Goal: Check status: Check status

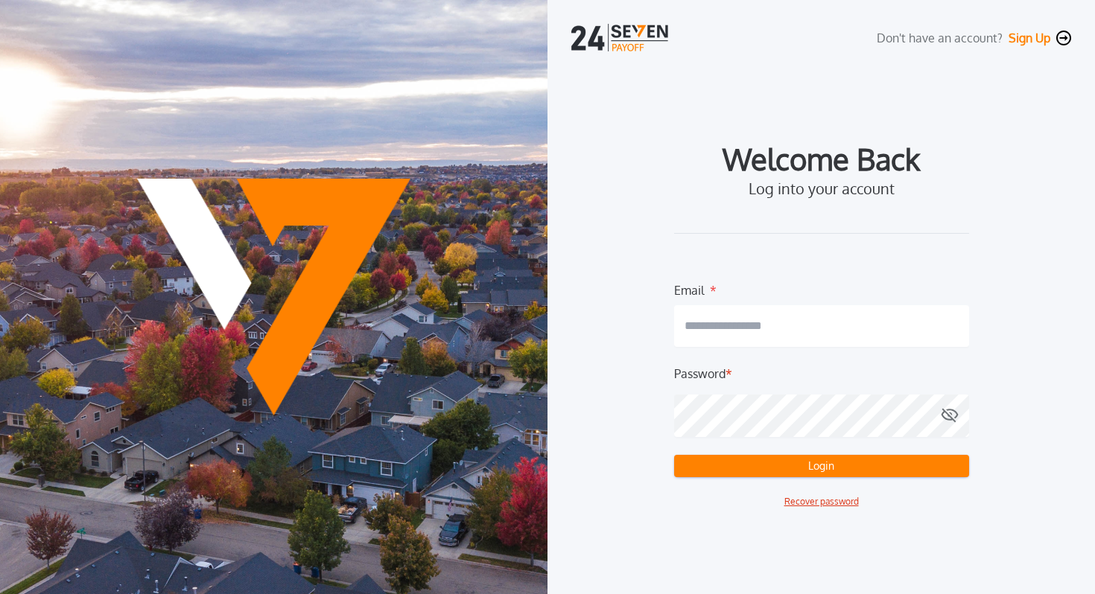
click at [838, 330] on input "email" at bounding box center [821, 326] width 295 height 42
click at [0, 594] on com-1password-button at bounding box center [0, 594] width 0 height 0
type input "**********"
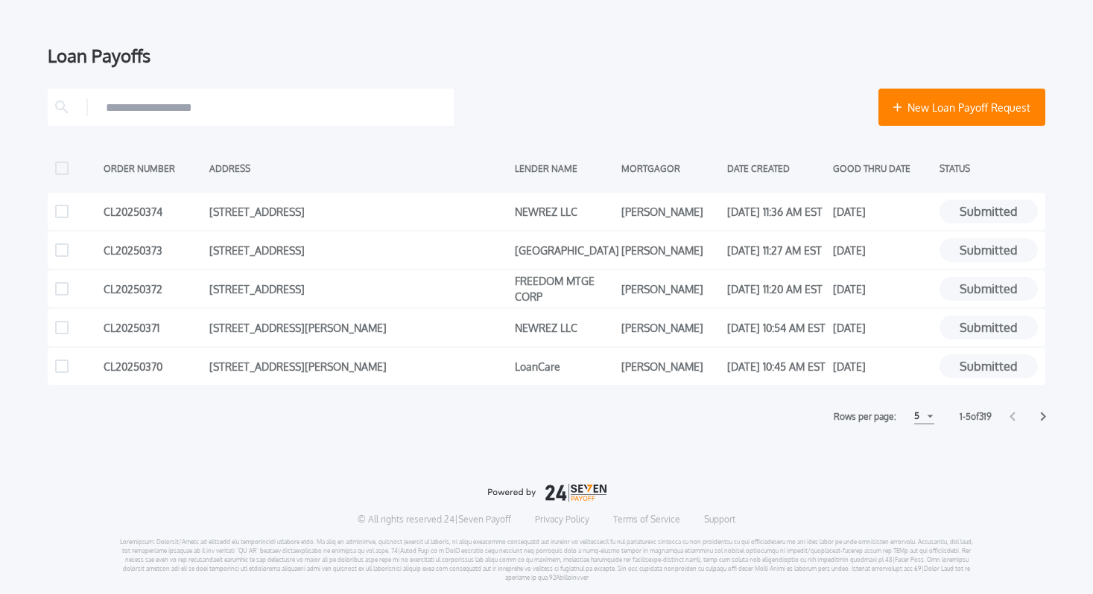
scroll to position [200, 0]
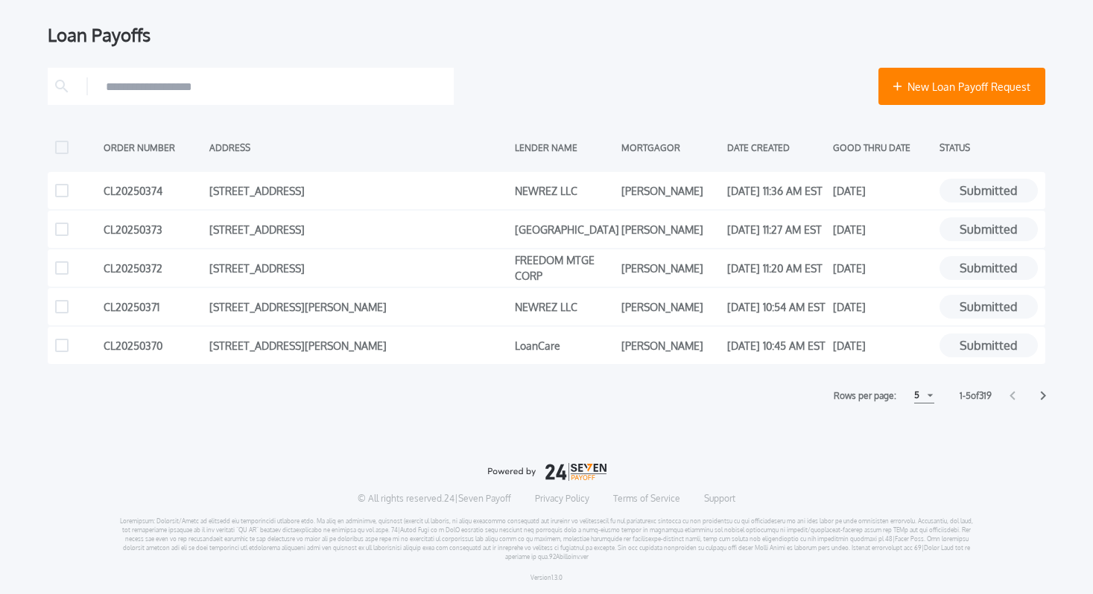
click at [928, 396] on div "5" at bounding box center [924, 396] width 20 height 16
click at [923, 449] on h1 "15" at bounding box center [923, 452] width 14 height 18
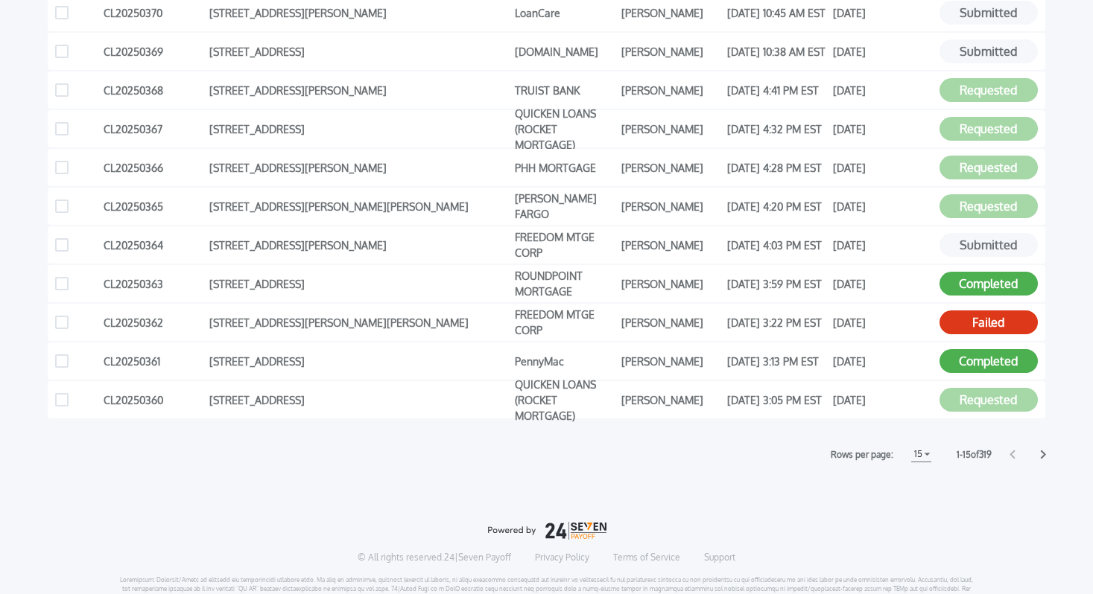
scroll to position [587, 0]
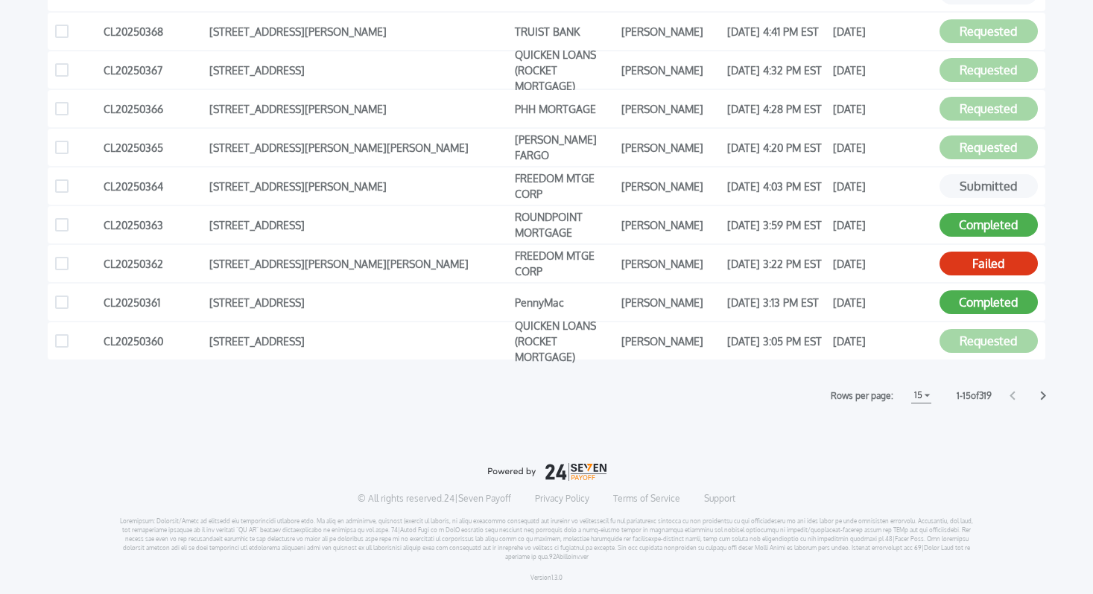
click at [1041, 395] on icon at bounding box center [1043, 396] width 6 height 10
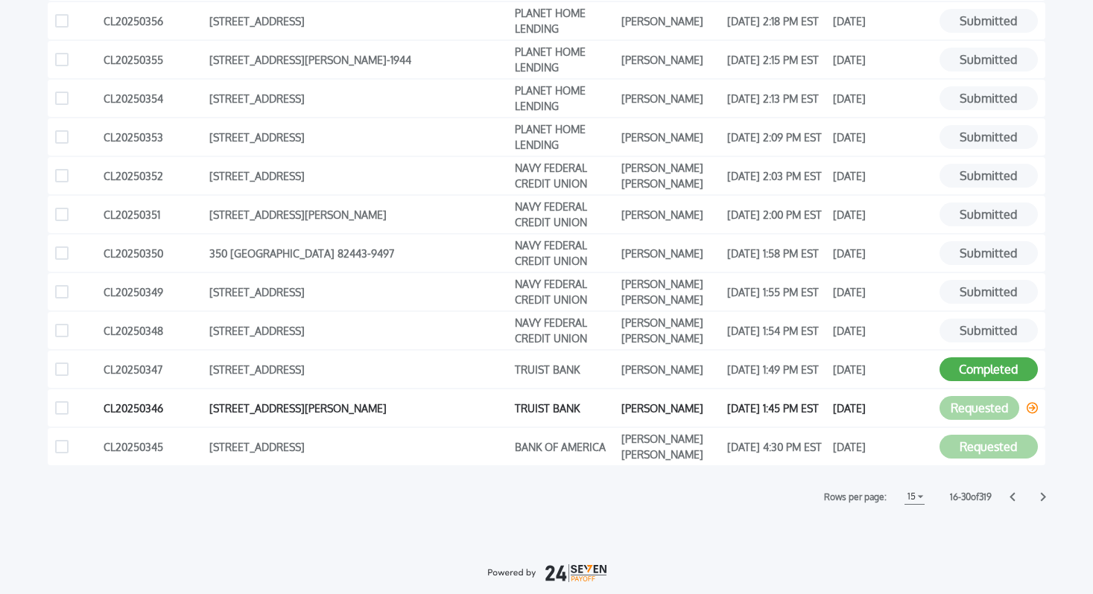
scroll to position [487, 0]
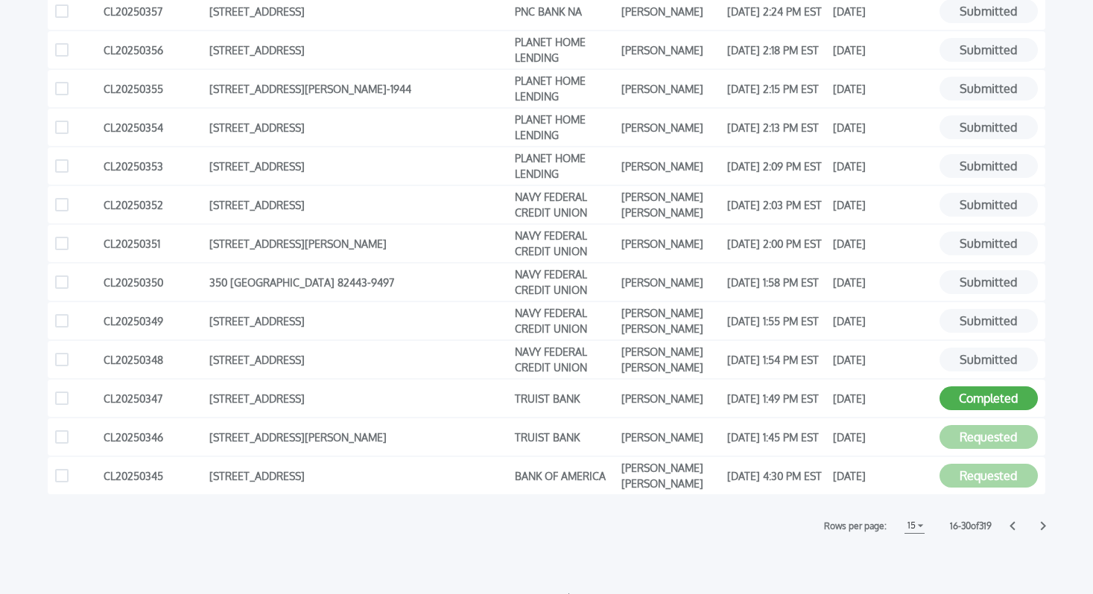
click at [1044, 527] on icon at bounding box center [1042, 526] width 5 height 9
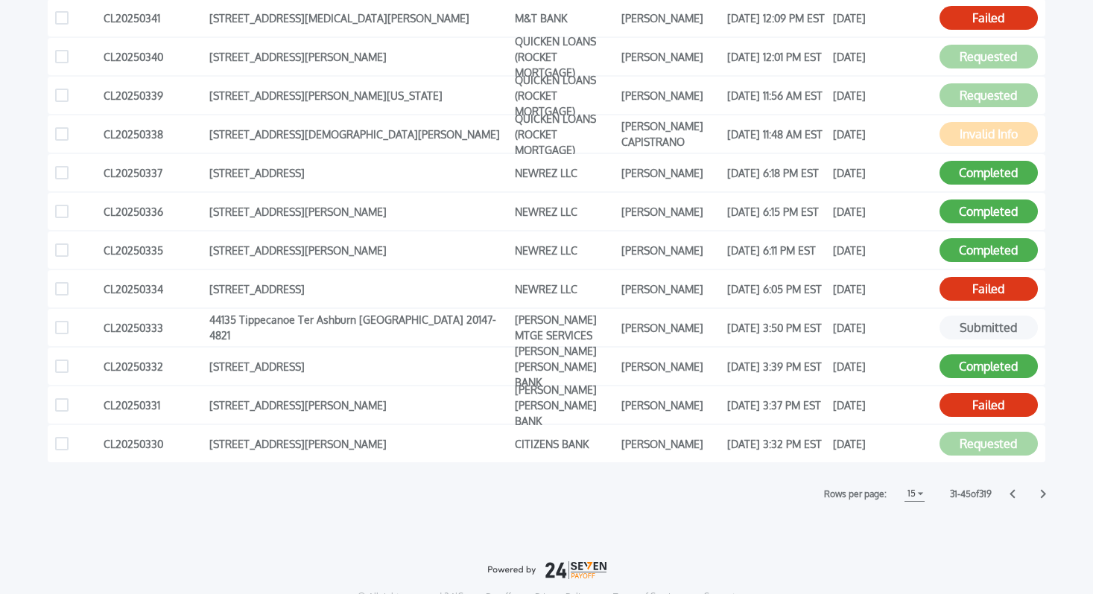
scroll to position [489, 0]
click at [1011, 490] on icon at bounding box center [1012, 494] width 6 height 10
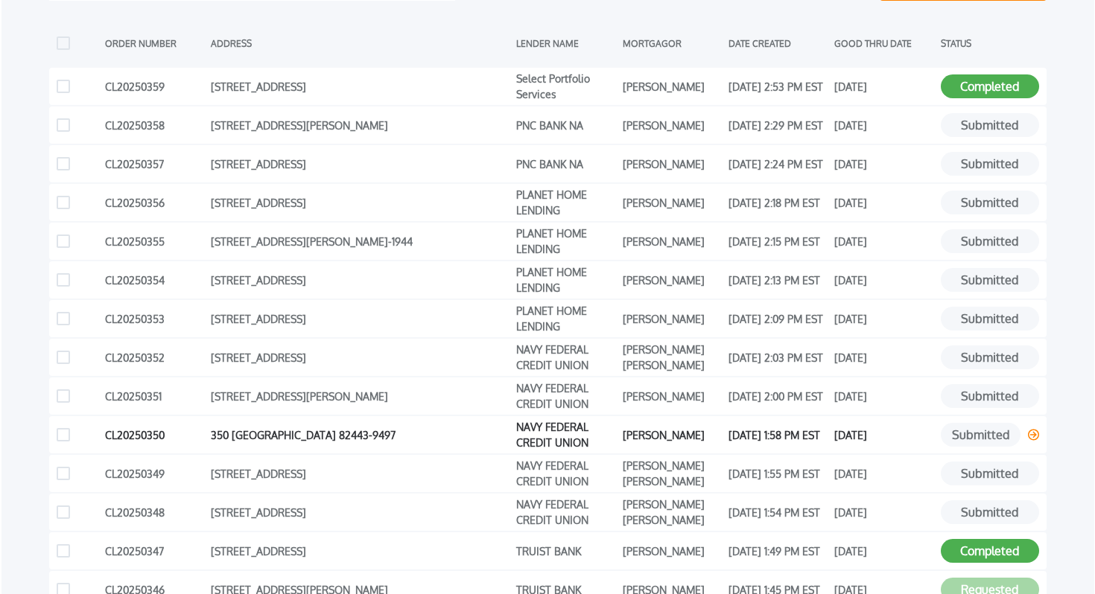
scroll to position [302, 0]
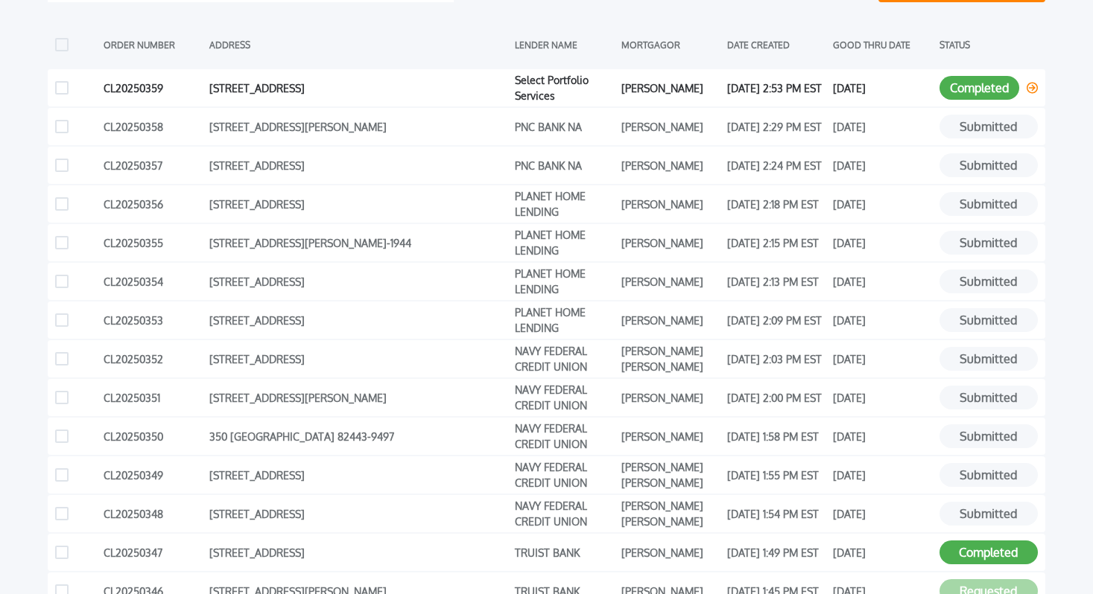
click at [981, 88] on button "Completed" at bounding box center [979, 88] width 80 height 24
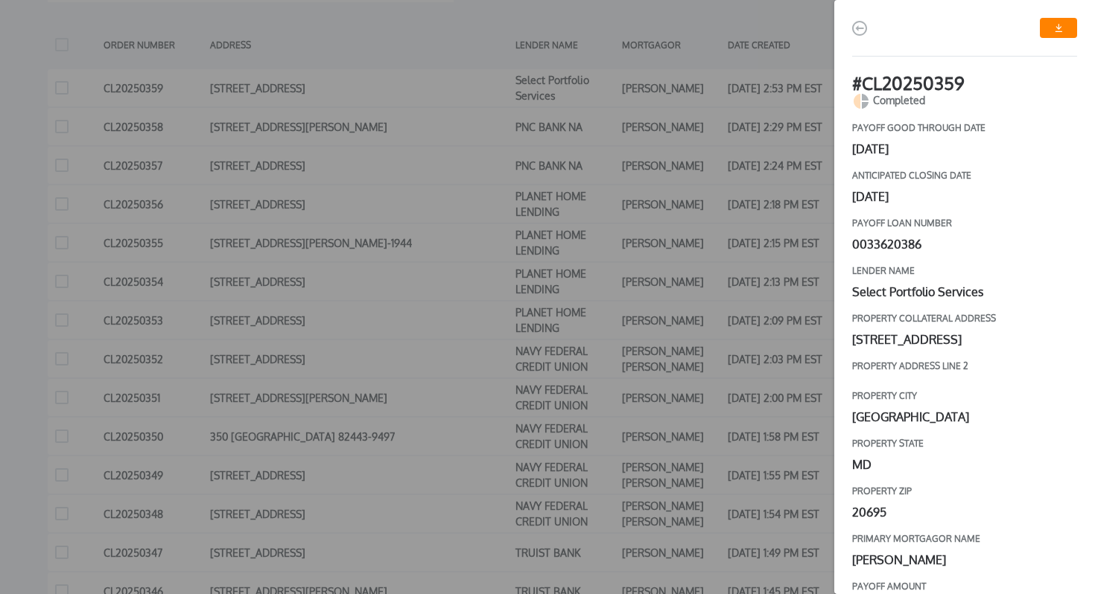
click at [1052, 25] on link "button" at bounding box center [1058, 28] width 37 height 20
click at [474, 125] on div "# CL20250359 Completed payoff good through date October 8, 2025 Anticipated clo…" at bounding box center [547, 297] width 1095 height 594
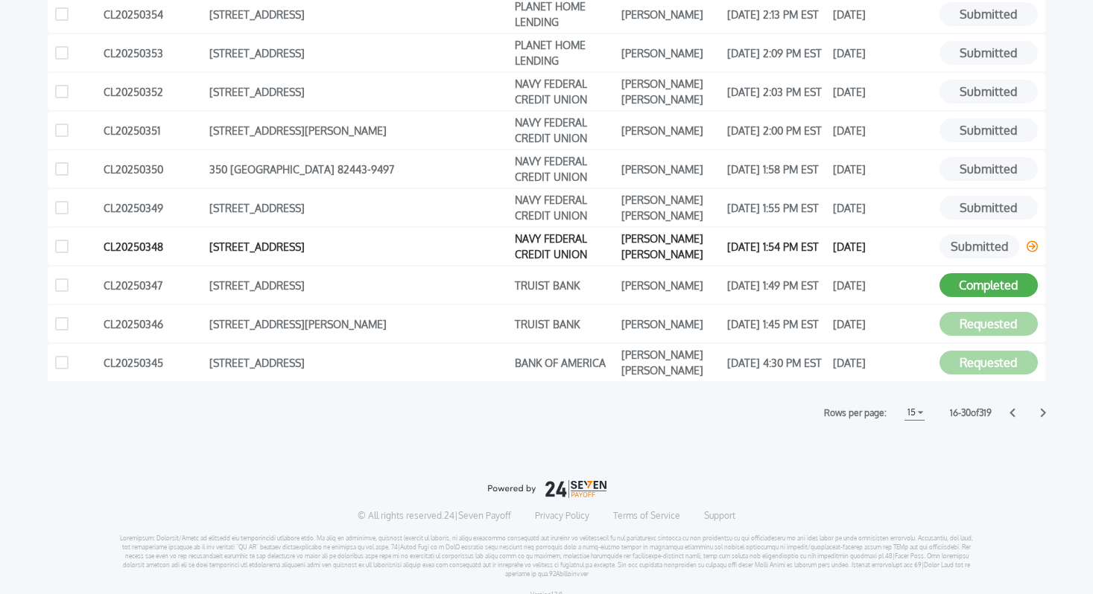
scroll to position [571, 0]
click at [1042, 413] on icon at bounding box center [1043, 412] width 6 height 10
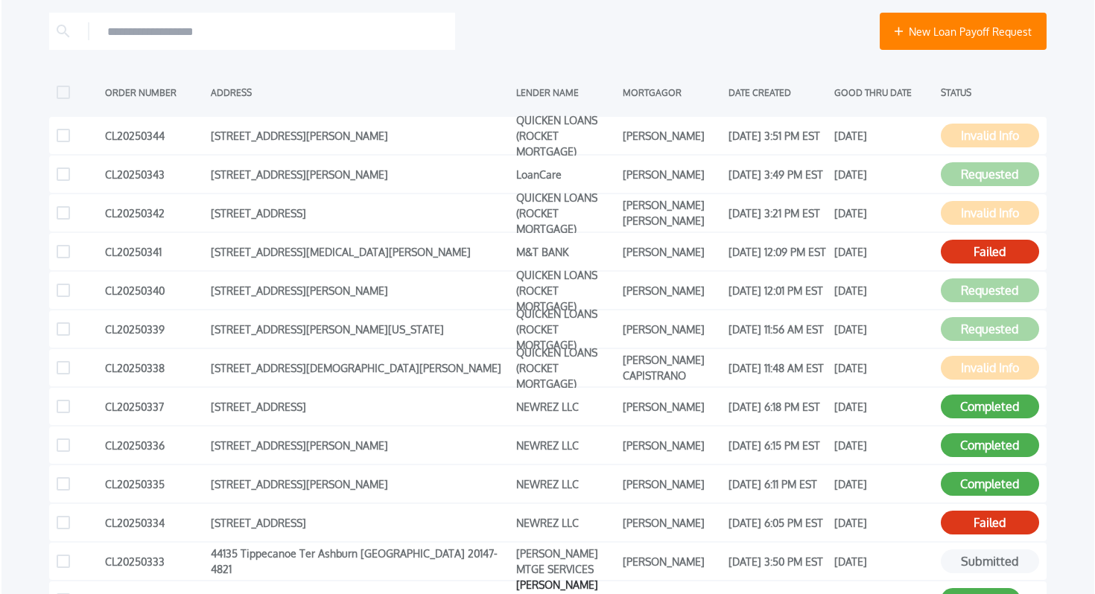
scroll to position [252, 0]
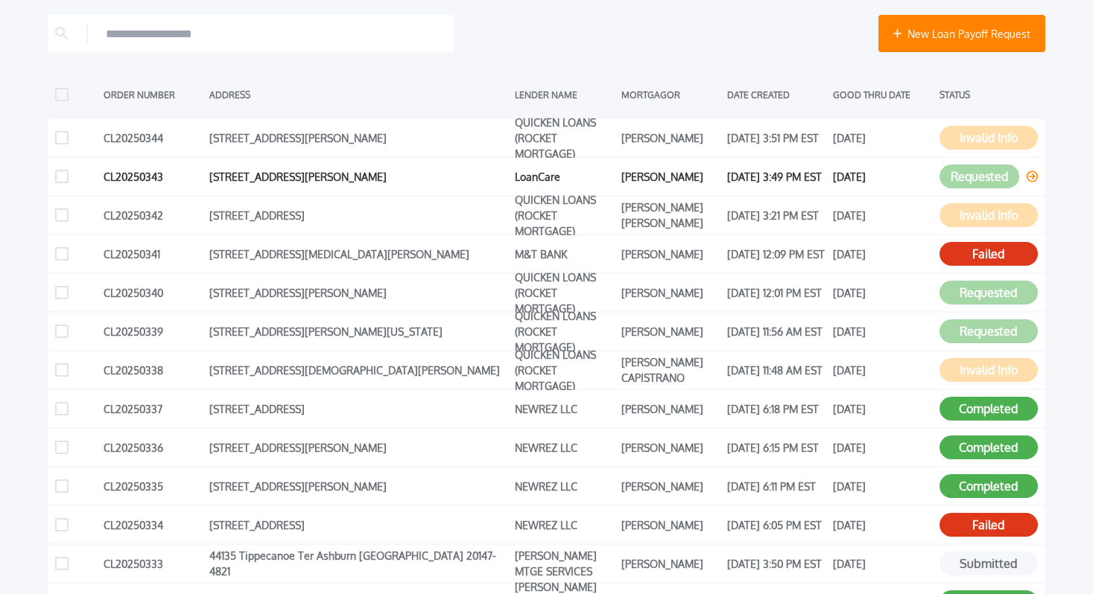
click at [939, 177] on button "Requested" at bounding box center [979, 177] width 80 height 24
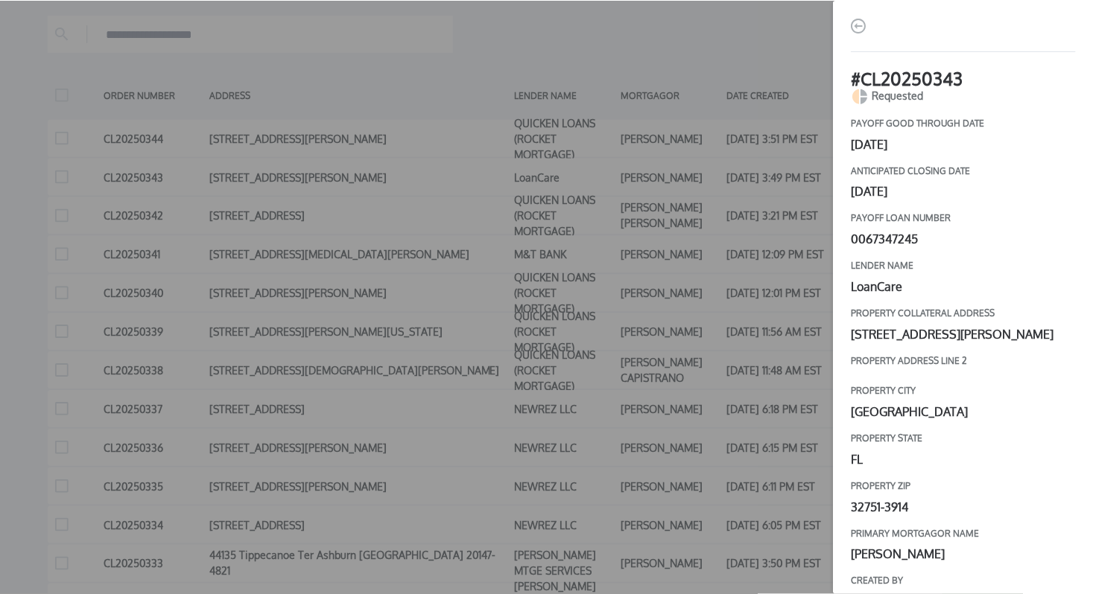
scroll to position [17, 0]
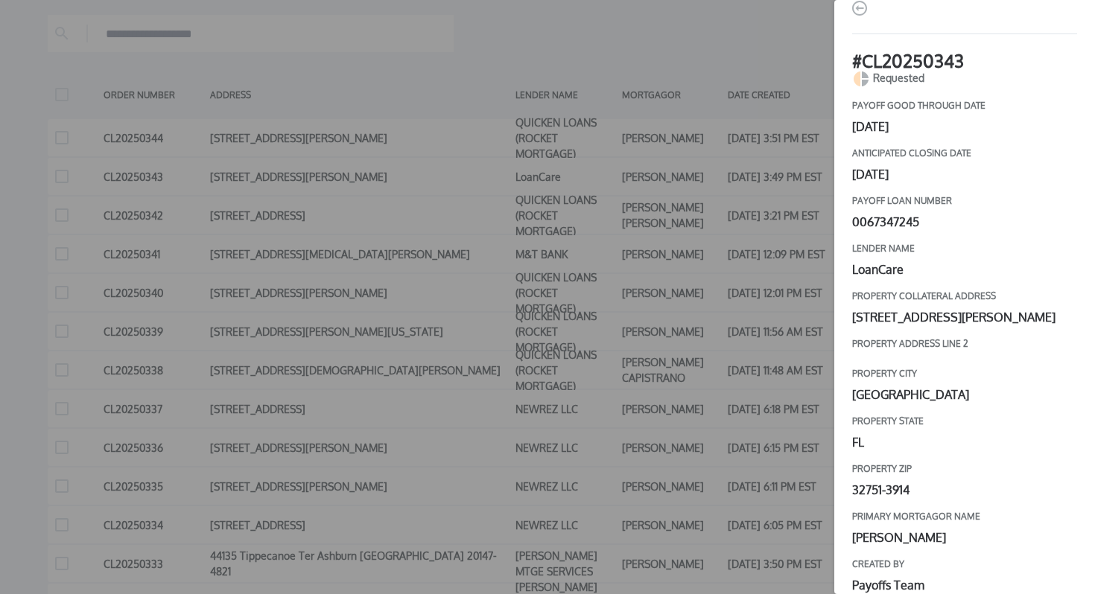
click at [332, 181] on div "# CL20250343 Requested payoff good through date September 21, 2025 Anticipated …" at bounding box center [547, 297] width 1095 height 594
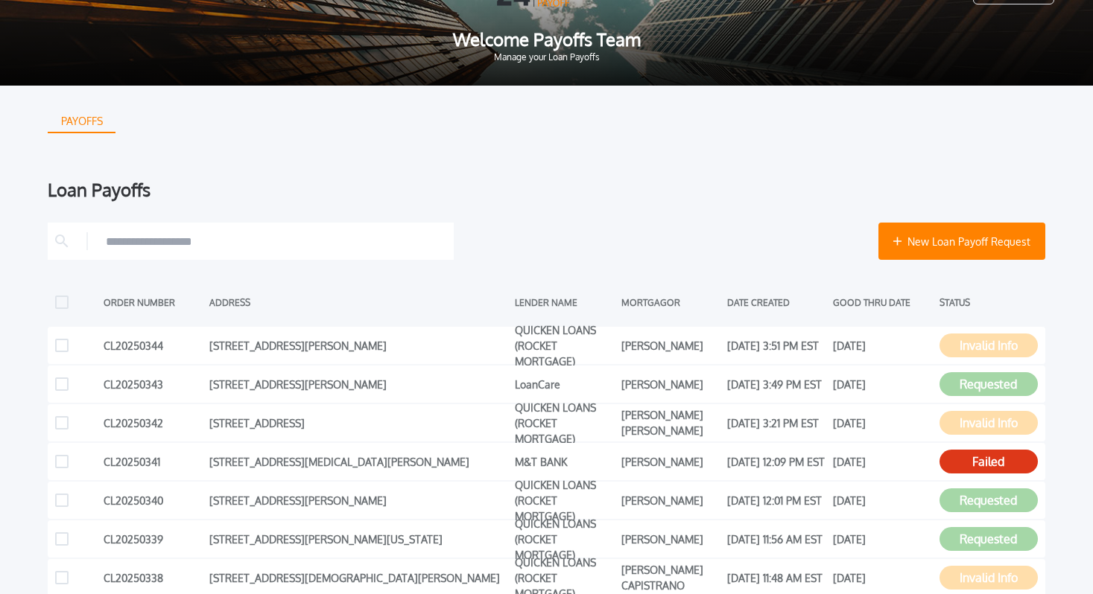
scroll to position [521, 0]
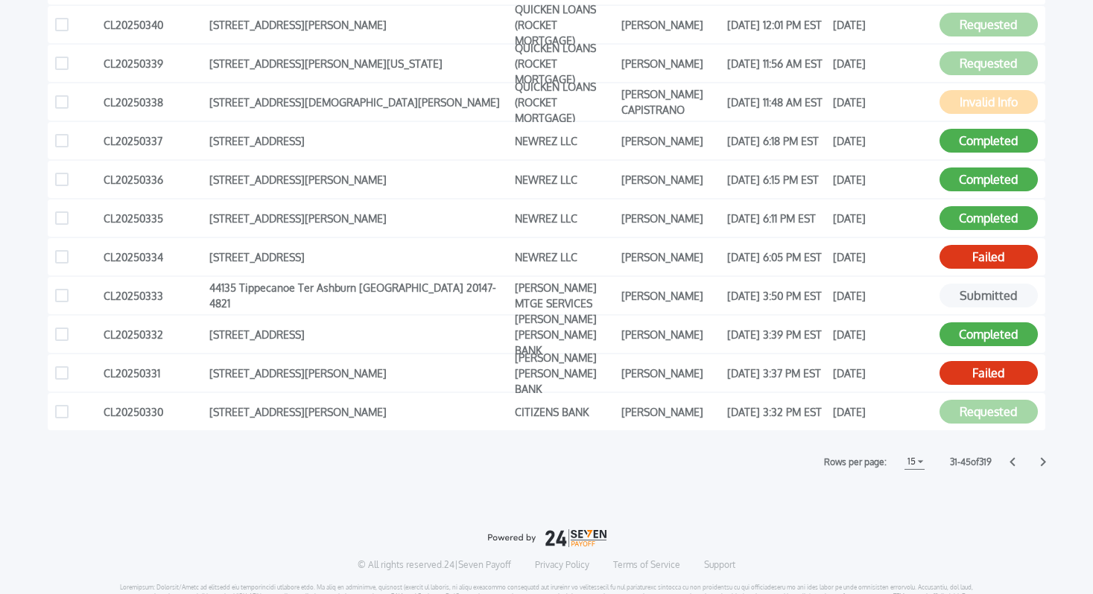
click at [1008, 463] on div "Rows per page: 15 15 5 5 10 10 15 15 31 - 45 of 319" at bounding box center [546, 462] width 997 height 16
click at [1011, 462] on icon at bounding box center [1011, 462] width 5 height 9
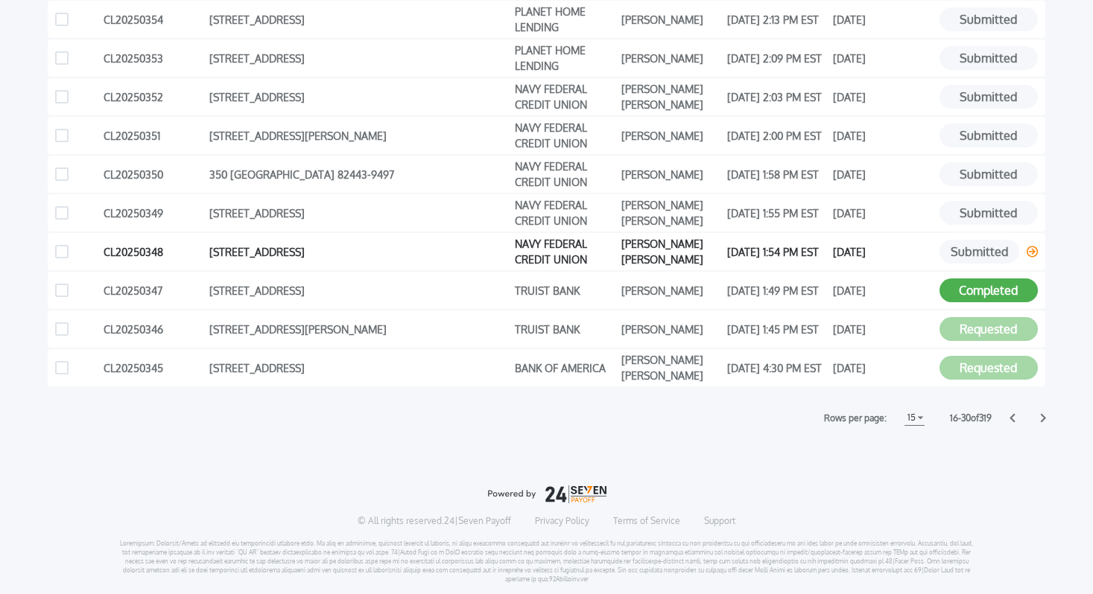
scroll to position [587, 0]
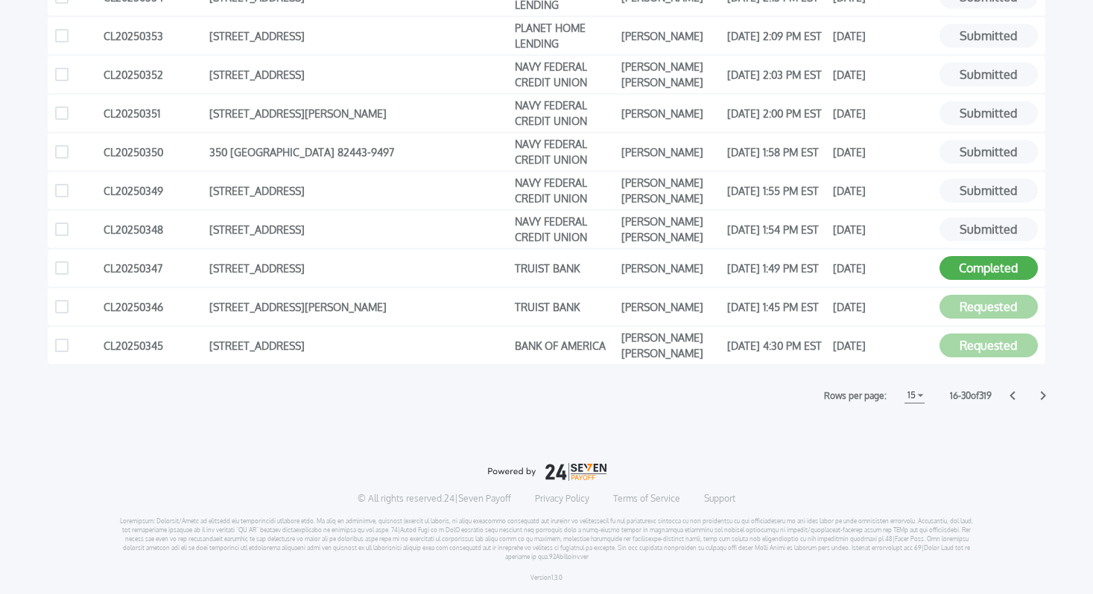
click at [1014, 393] on icon at bounding box center [1012, 396] width 6 height 10
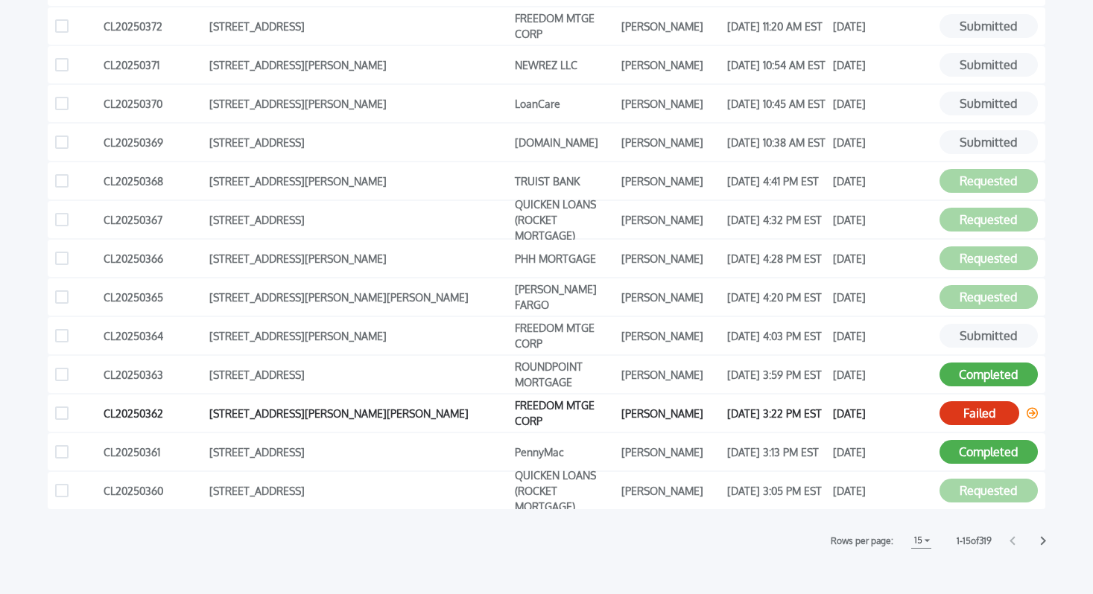
scroll to position [398, 0]
